Goal: Task Accomplishment & Management: Use online tool/utility

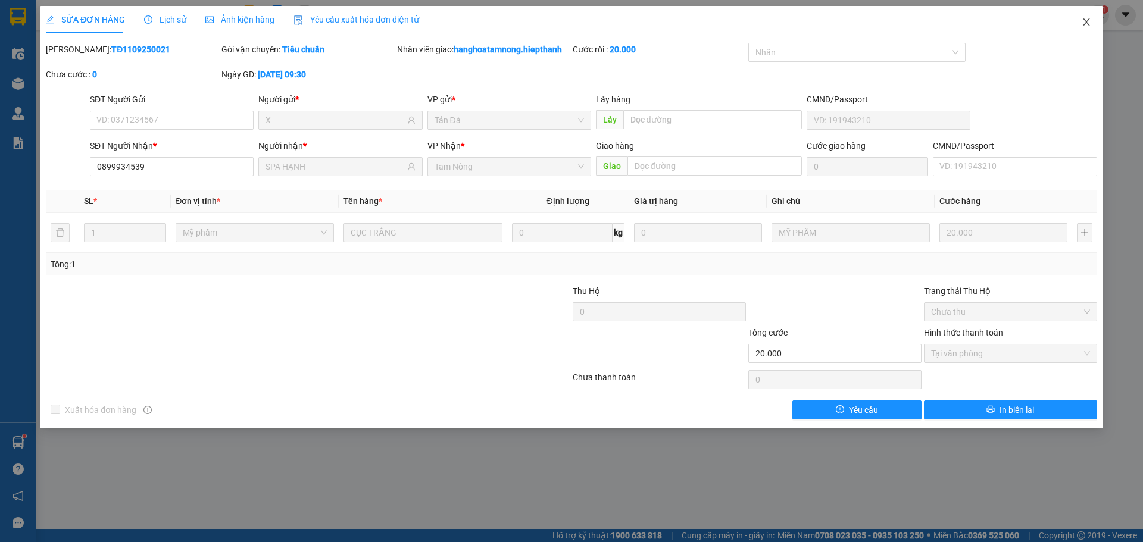
click at [1084, 21] on icon "close" at bounding box center [1087, 22] width 10 height 10
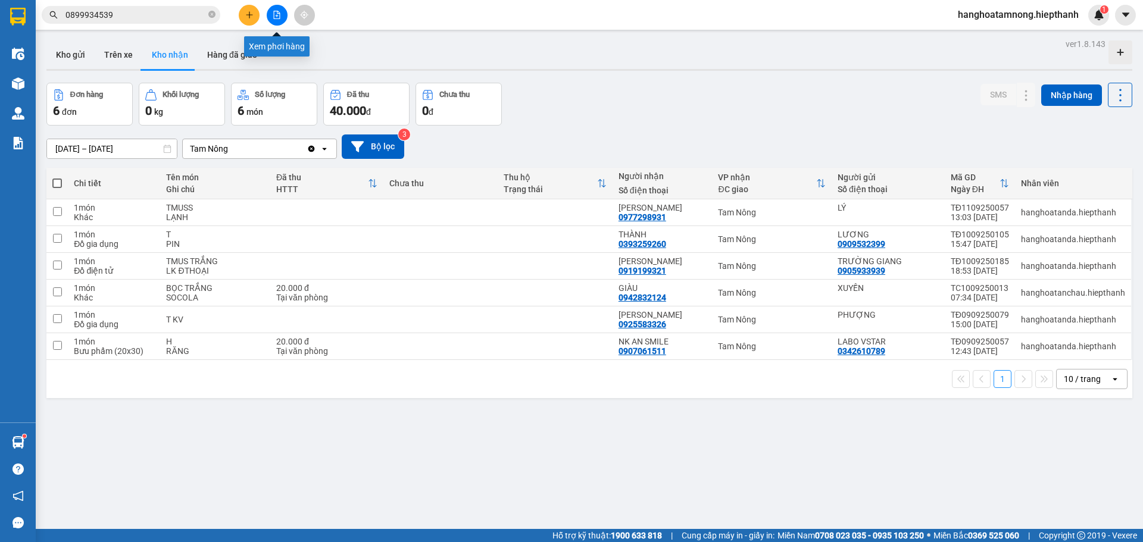
click at [280, 20] on button at bounding box center [277, 15] width 21 height 21
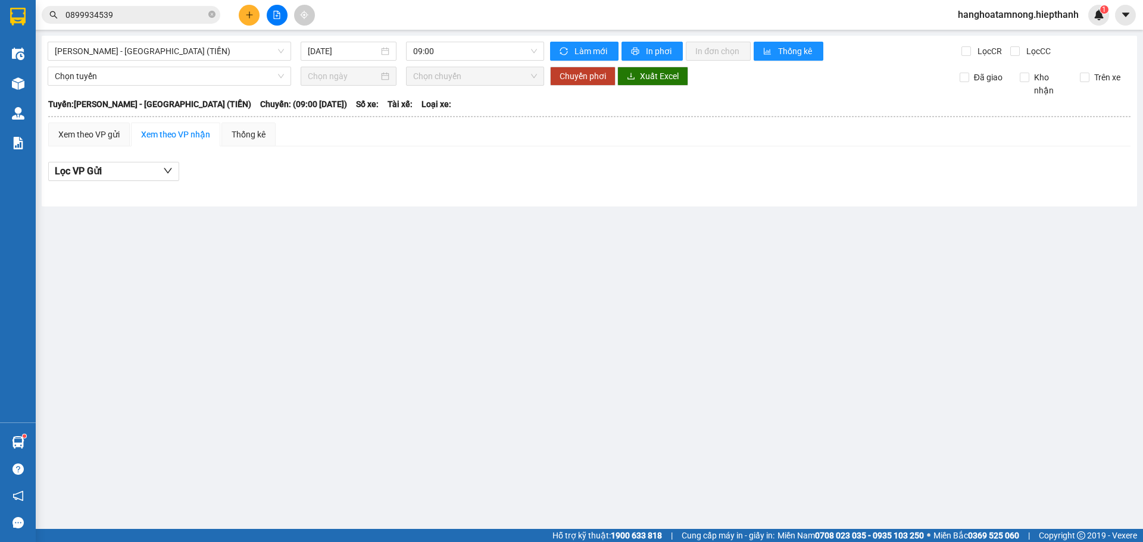
click at [136, 61] on div "[GEOGRAPHIC_DATA] - [GEOGRAPHIC_DATA] (TIỀN) [DATE] 09:00 Làm mới In phơi In đơ…" at bounding box center [590, 121] width 1096 height 171
click at [160, 52] on span "[PERSON_NAME] - [GEOGRAPHIC_DATA] (TIỀN)" at bounding box center [169, 51] width 229 height 18
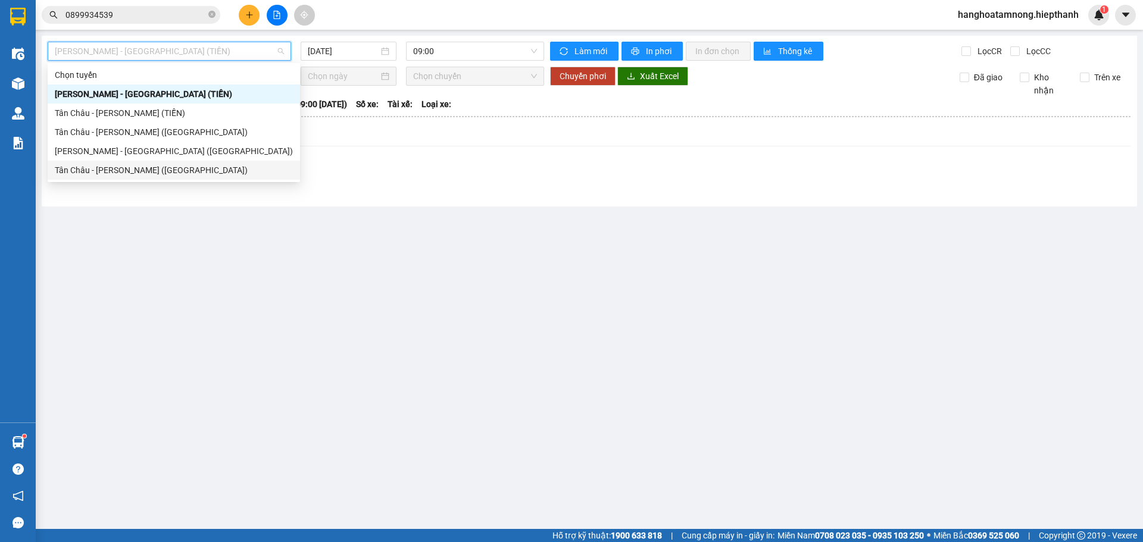
click at [116, 174] on div "Tân Châu - [PERSON_NAME] ([GEOGRAPHIC_DATA])" at bounding box center [174, 170] width 238 height 13
type input "[DATE]"
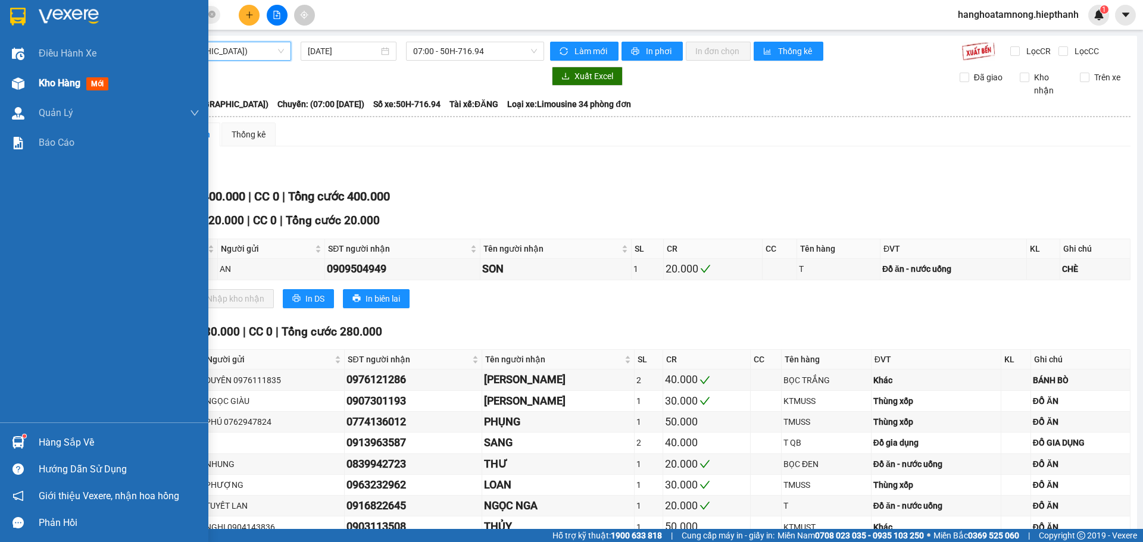
click at [21, 93] on div at bounding box center [18, 83] width 21 height 21
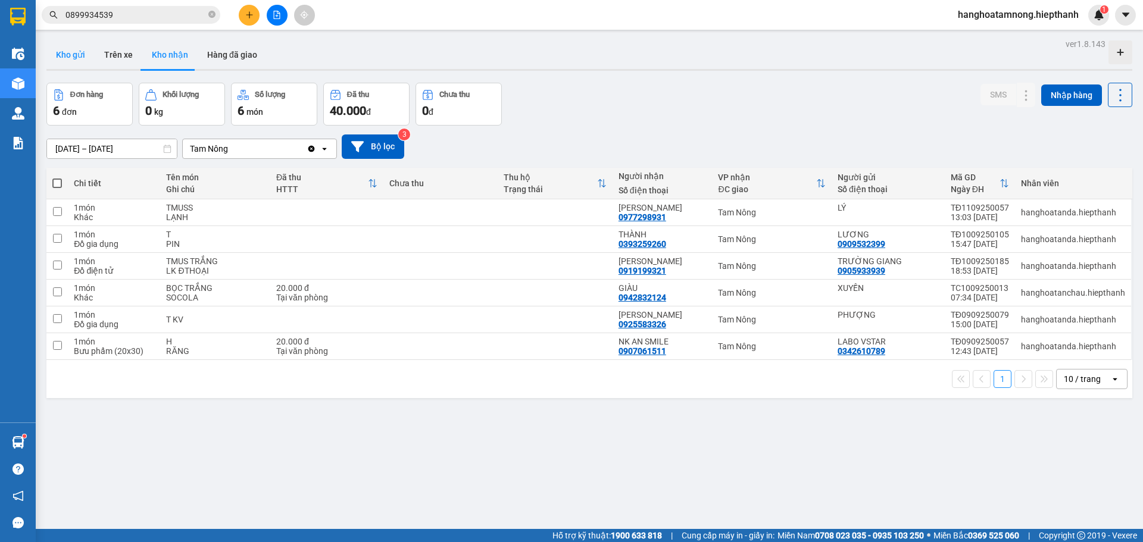
click at [76, 54] on button "Kho gửi" at bounding box center [70, 54] width 48 height 29
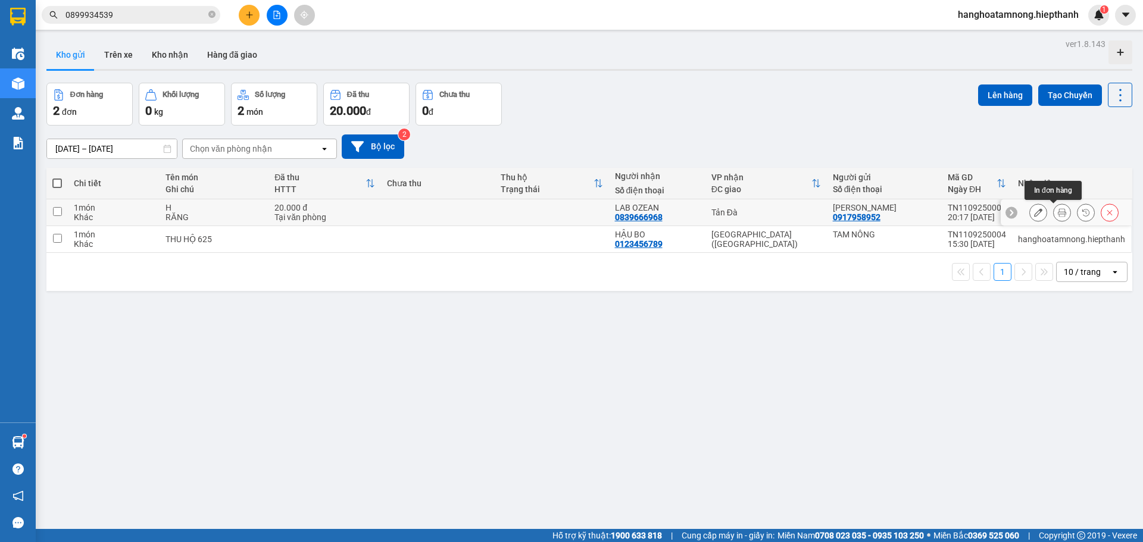
click at [1058, 215] on icon at bounding box center [1062, 212] width 8 height 8
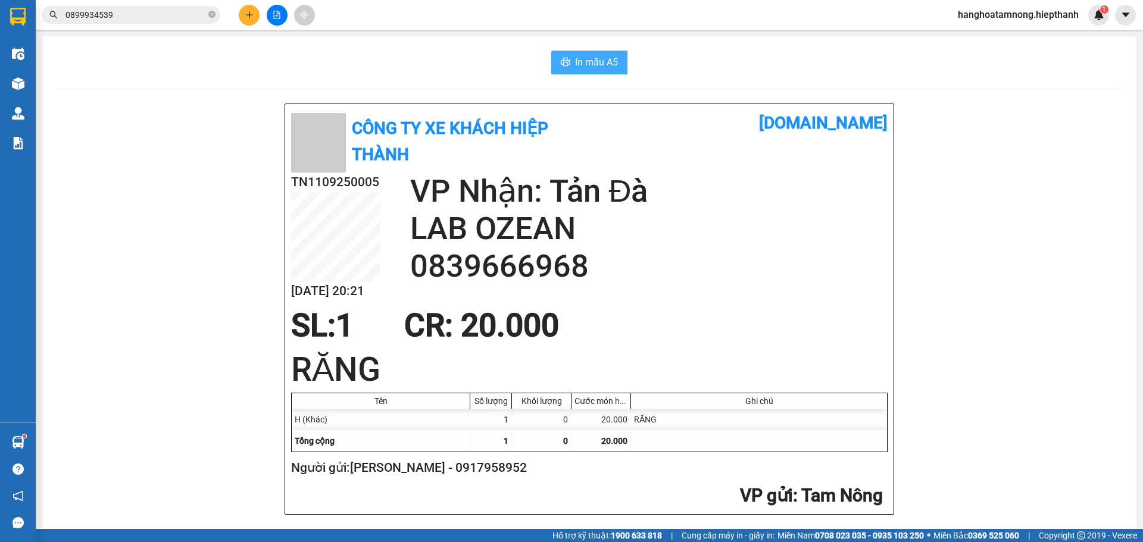
click at [575, 59] on span "In mẫu A5" at bounding box center [596, 62] width 43 height 15
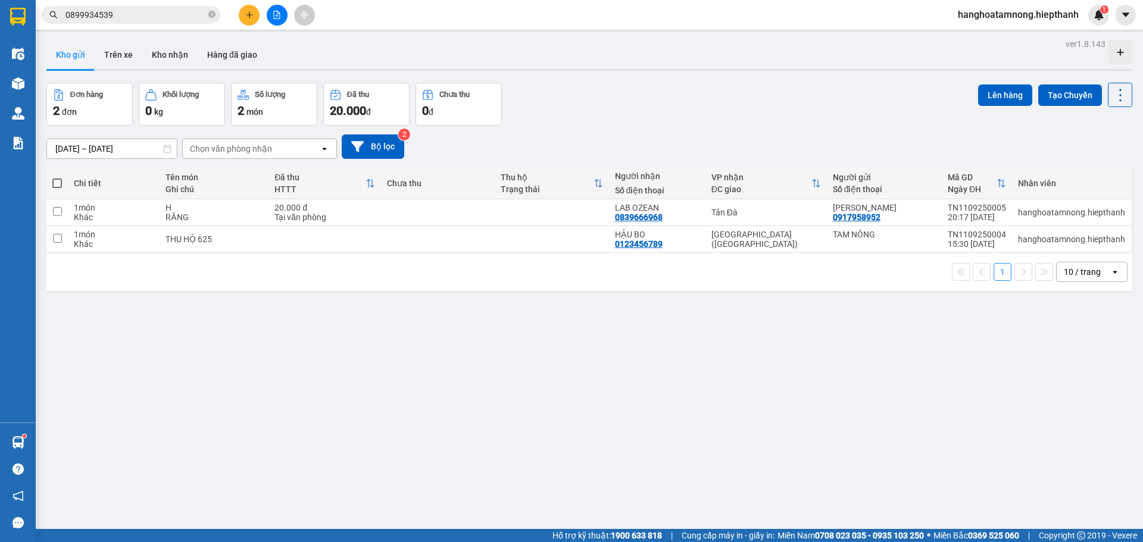
click at [322, 375] on div "ver 1.8.143 Kho gửi Trên xe Kho nhận Hàng đã giao Đơn hàng 2 đơn Khối lượng 0 k…" at bounding box center [590, 307] width 1096 height 542
click at [57, 239] on input "checkbox" at bounding box center [57, 238] width 9 height 9
checkbox input "true"
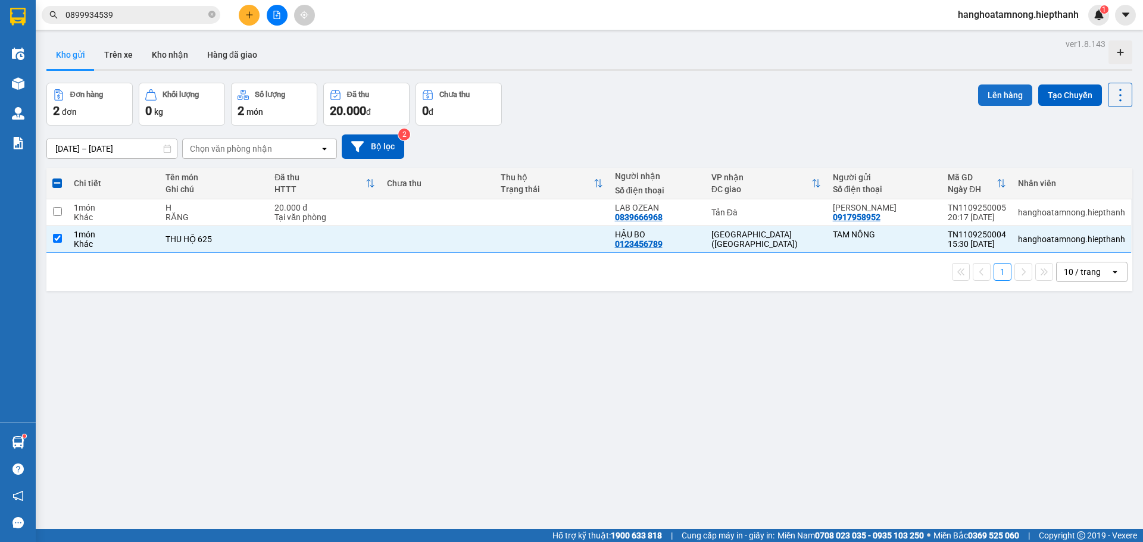
click at [1002, 105] on button "Lên hàng" at bounding box center [1005, 95] width 54 height 21
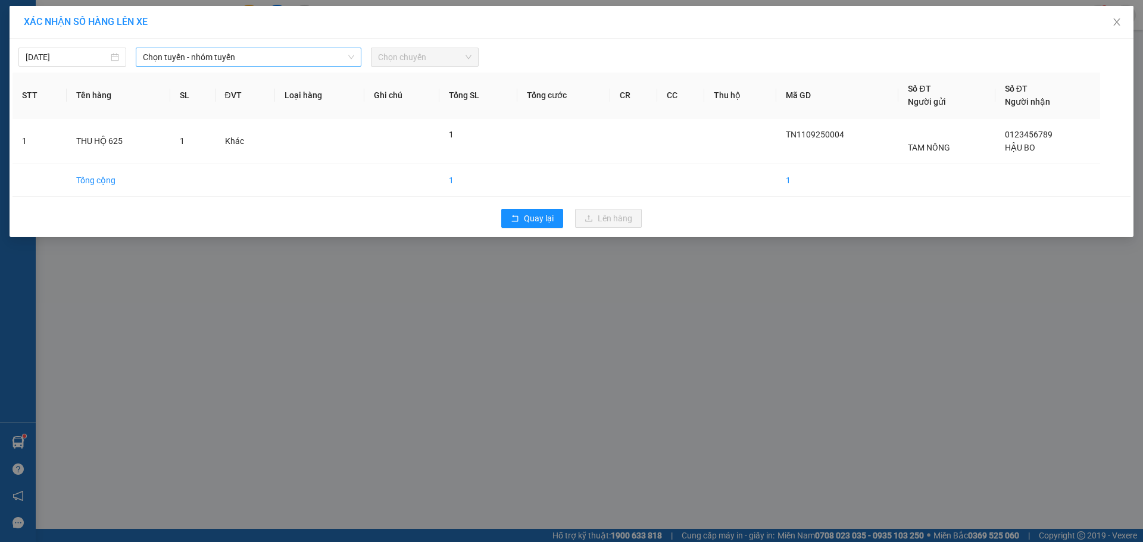
click at [304, 53] on span "Chọn tuyến - nhóm tuyến" at bounding box center [248, 57] width 211 height 18
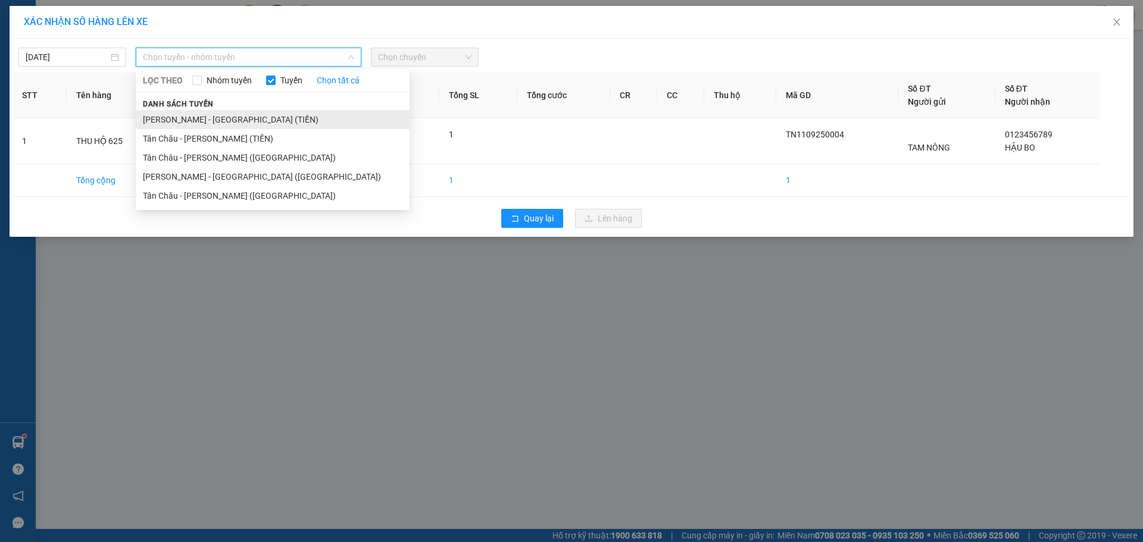
click at [241, 124] on li "[PERSON_NAME] - [GEOGRAPHIC_DATA] (TIỀN)" at bounding box center [273, 119] width 274 height 19
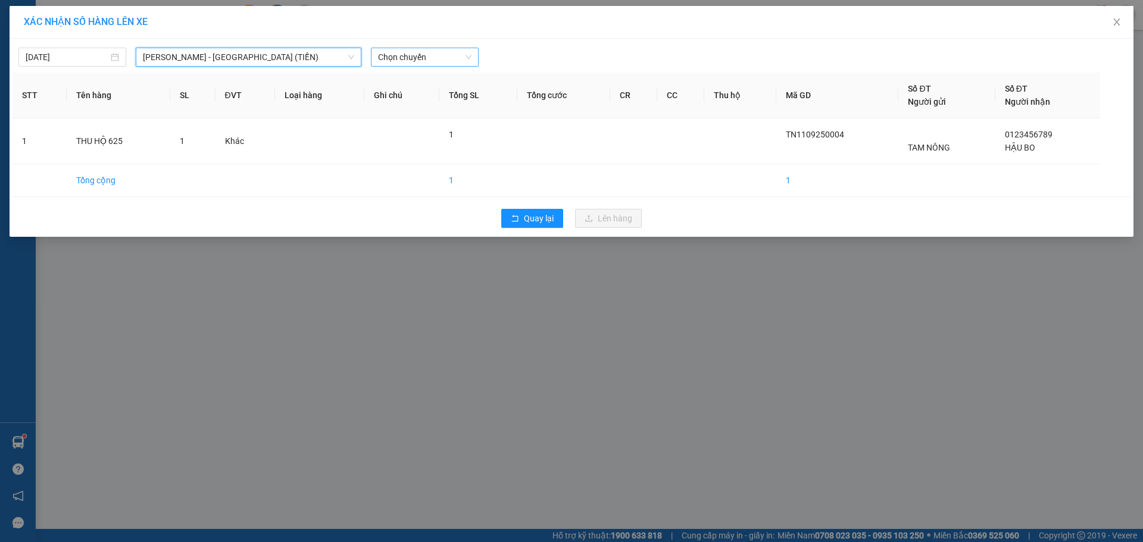
click at [395, 50] on span "Chọn chuyến" at bounding box center [424, 57] width 93 height 18
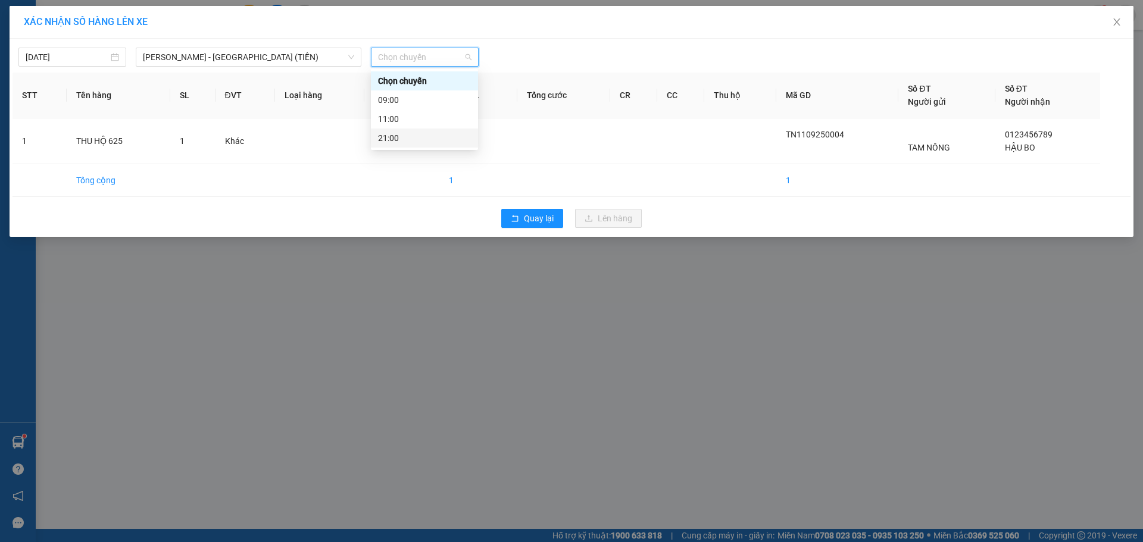
click at [407, 136] on div "21:00" at bounding box center [424, 138] width 93 height 13
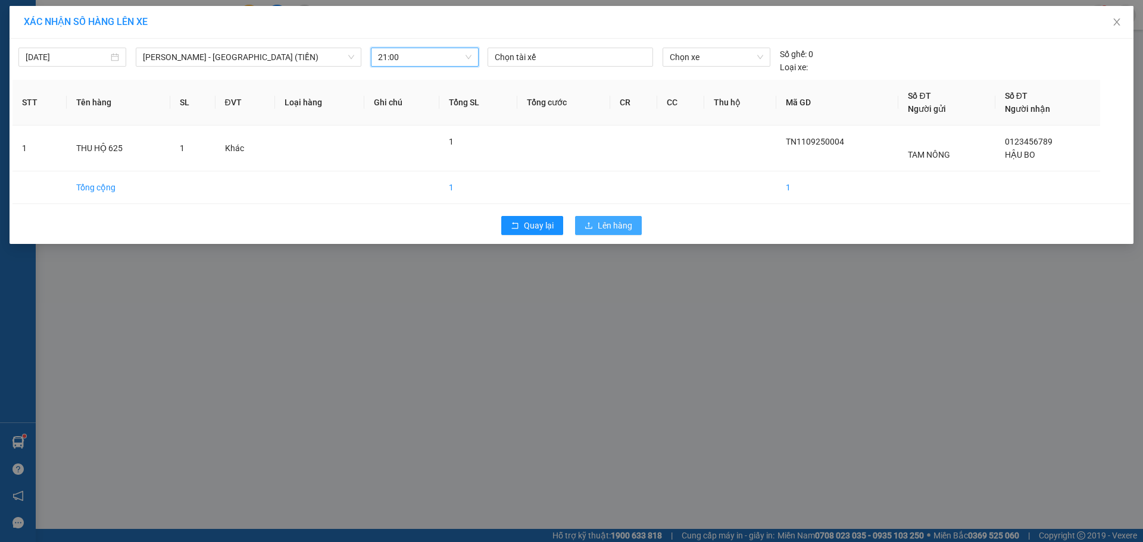
click at [629, 229] on span "Lên hàng" at bounding box center [615, 225] width 35 height 13
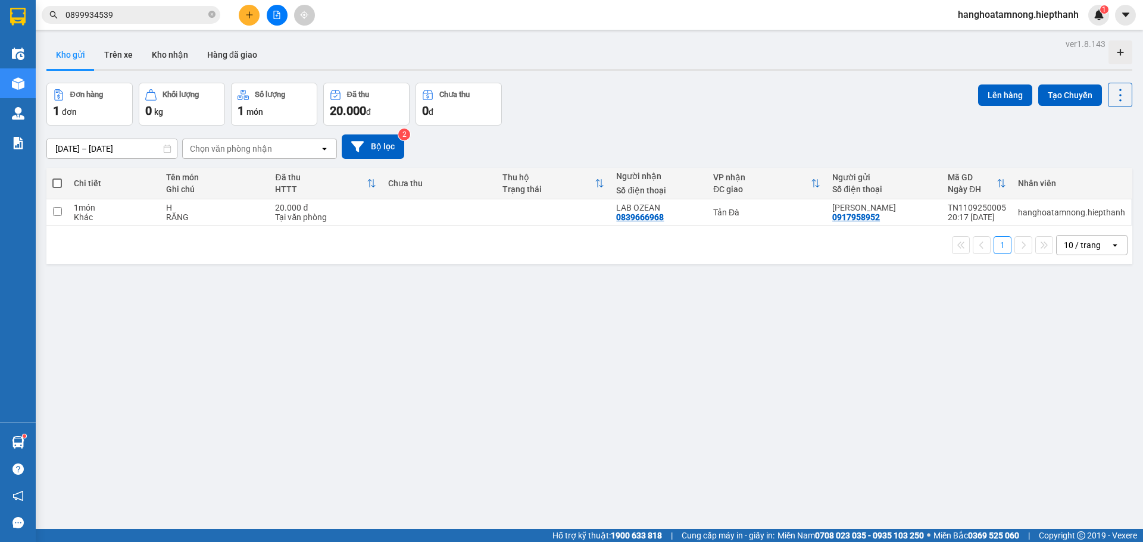
click at [60, 182] on span at bounding box center [57, 184] width 10 height 10
click at [57, 177] on input "checkbox" at bounding box center [57, 177] width 0 height 0
checkbox input "true"
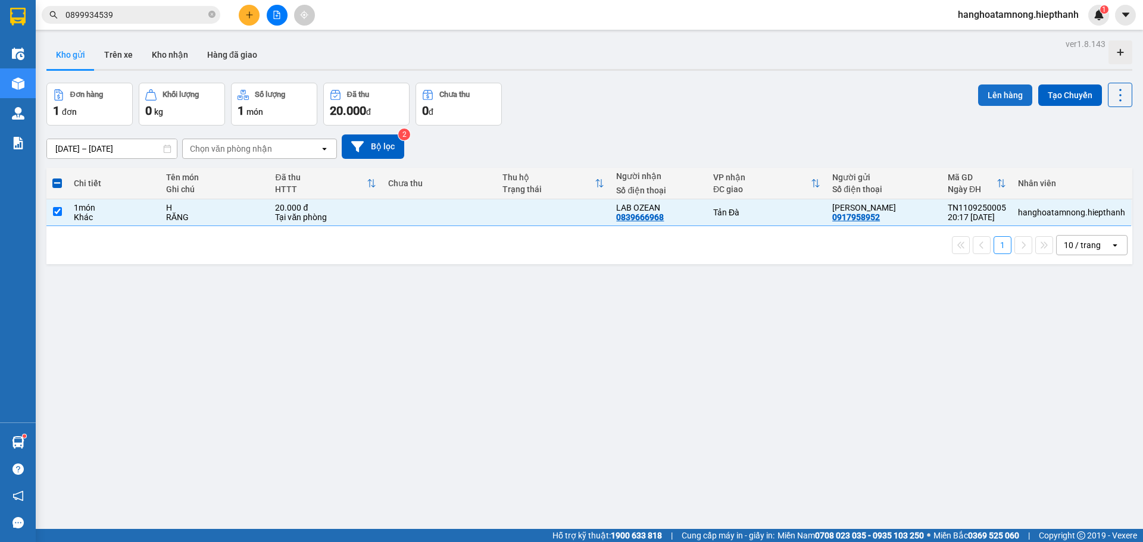
click at [1002, 91] on button "Lên hàng" at bounding box center [1005, 95] width 54 height 21
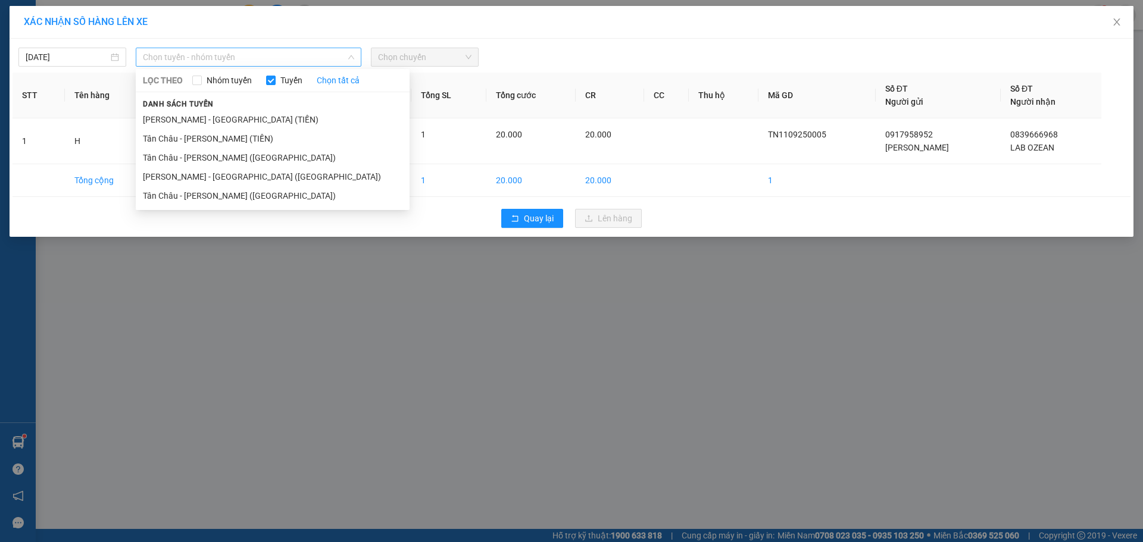
click at [204, 55] on span "Chọn tuyến - nhóm tuyến" at bounding box center [248, 57] width 211 height 18
click at [174, 196] on li "Tân Châu - [PERSON_NAME] ([GEOGRAPHIC_DATA])" at bounding box center [273, 195] width 274 height 19
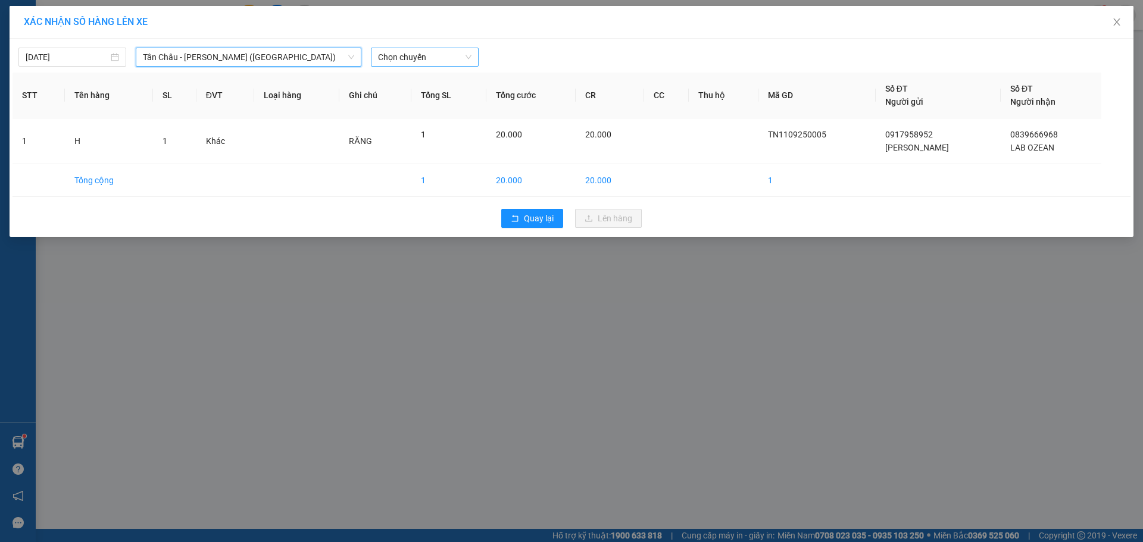
click at [412, 51] on span "Chọn chuyến" at bounding box center [424, 57] width 93 height 18
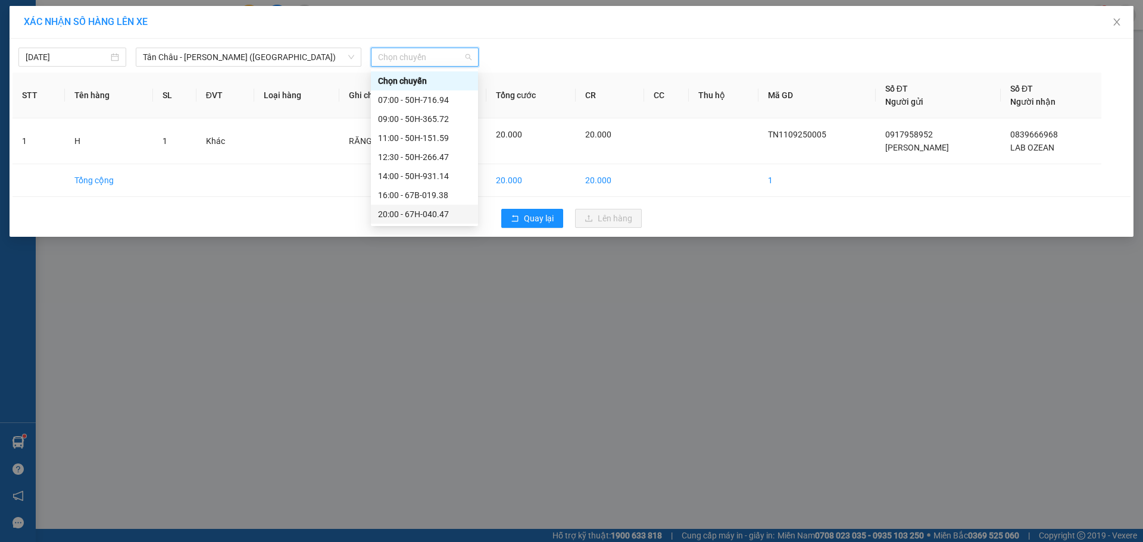
click at [383, 208] on div "20:00 - 67H-040.47" at bounding box center [424, 214] width 93 height 13
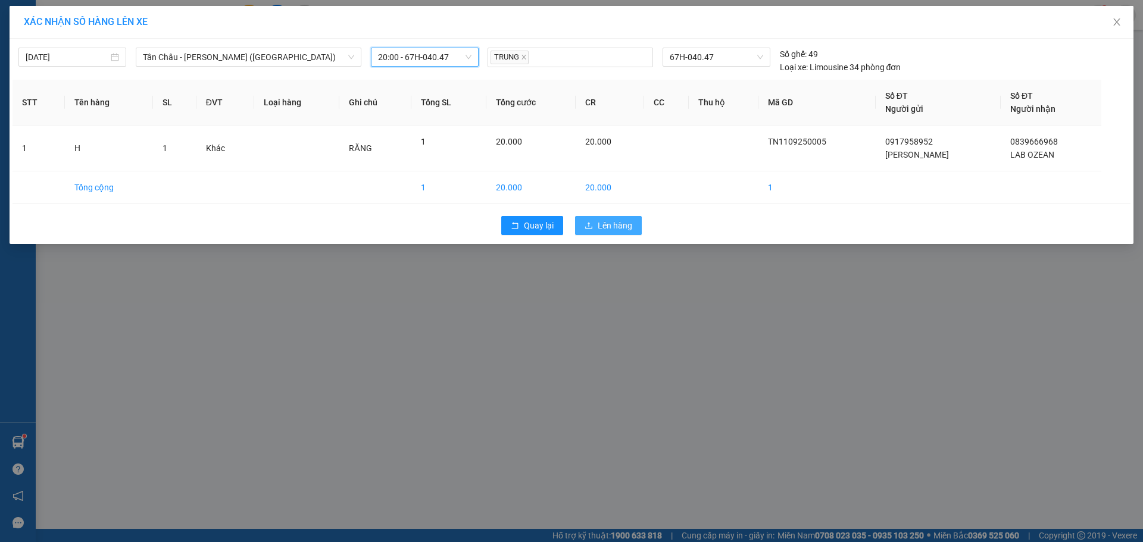
click at [634, 231] on button "Lên hàng" at bounding box center [608, 225] width 67 height 19
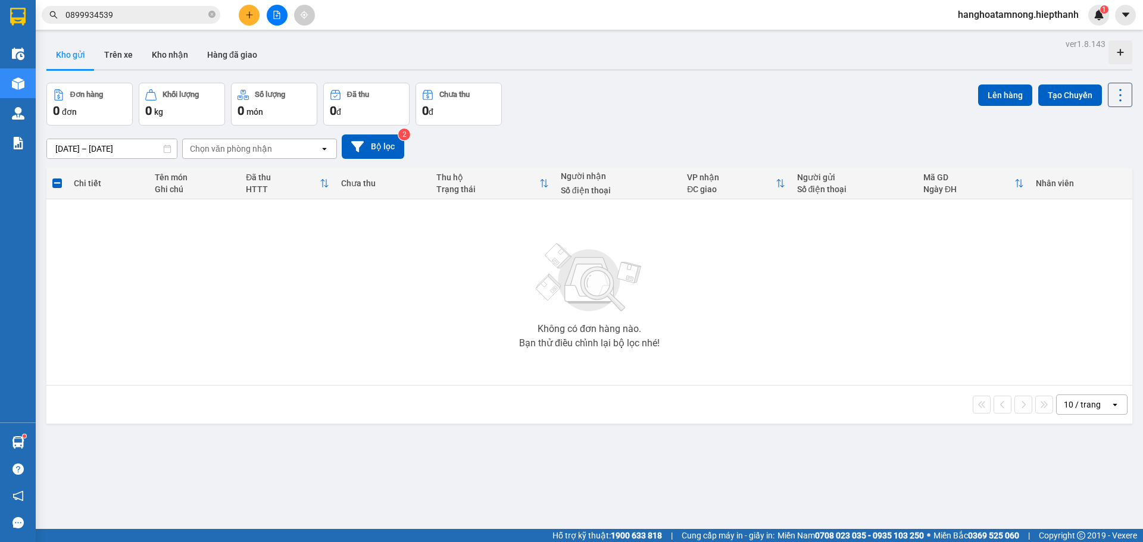
click at [864, 61] on div "Kho gửi Trên xe Kho nhận Hàng đã giao" at bounding box center [589, 56] width 1086 height 32
